Goal: Navigation & Orientation: Find specific page/section

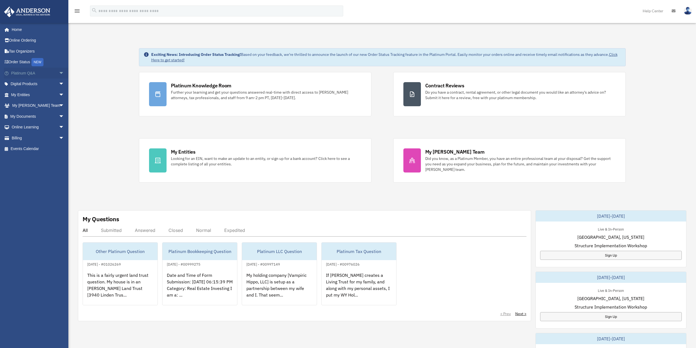
click at [59, 73] on span "arrow_drop_down" at bounding box center [64, 73] width 11 height 11
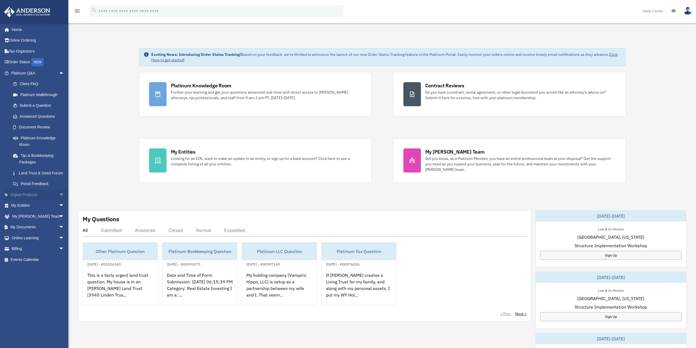
click at [59, 200] on span "arrow_drop_down" at bounding box center [64, 194] width 11 height 11
click at [59, 72] on span "arrow_drop_up" at bounding box center [64, 73] width 11 height 11
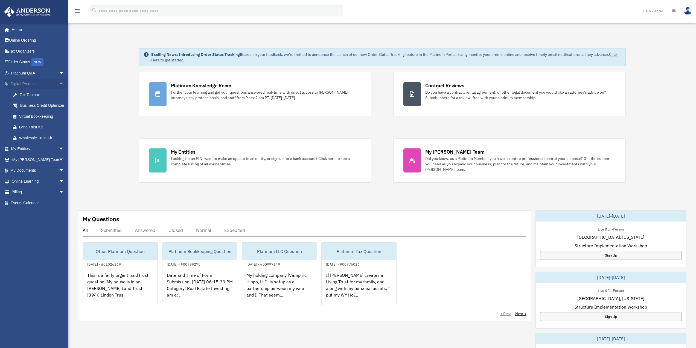
click at [59, 86] on span "arrow_drop_up" at bounding box center [64, 84] width 11 height 11
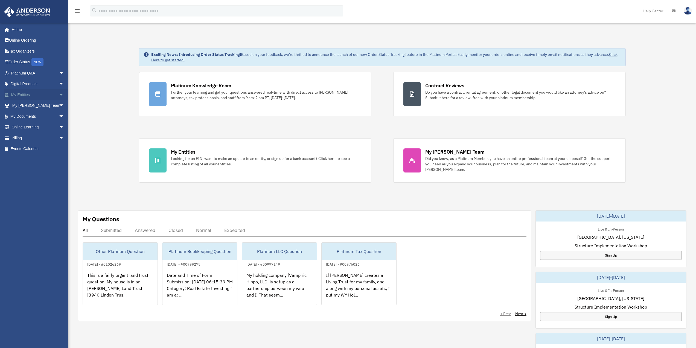
click at [59, 93] on span "arrow_drop_down" at bounding box center [64, 94] width 11 height 11
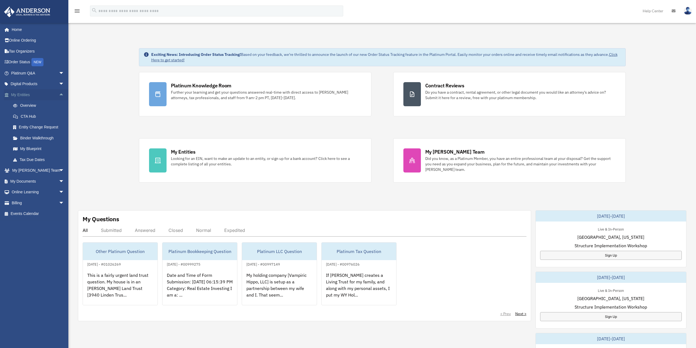
click at [59, 94] on span "arrow_drop_up" at bounding box center [64, 94] width 11 height 11
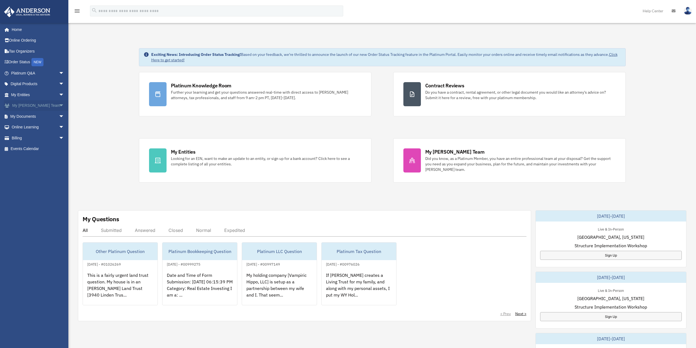
click at [59, 105] on span "arrow_drop_down" at bounding box center [64, 105] width 11 height 11
click at [59, 105] on span "arrow_drop_up" at bounding box center [64, 105] width 11 height 11
click at [59, 116] on span "arrow_drop_down" at bounding box center [64, 116] width 11 height 11
click at [59, 117] on span "arrow_drop_up" at bounding box center [64, 116] width 11 height 11
click at [59, 125] on span "arrow_drop_down" at bounding box center [64, 127] width 11 height 11
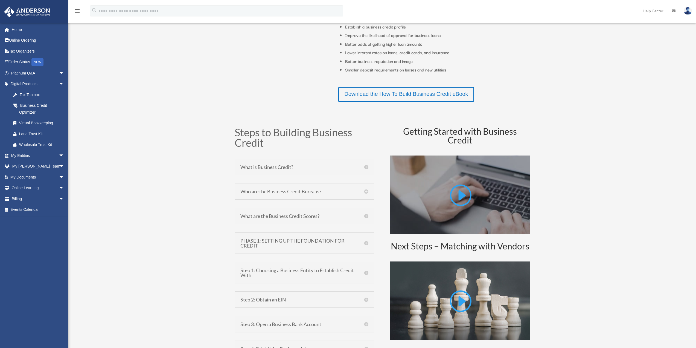
scroll to position [219, 0]
